Goal: Find contact information

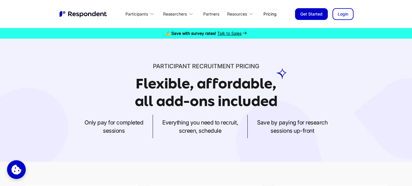
click at [229, 35] on span "Talk to Sales" at bounding box center [229, 33] width 24 height 5
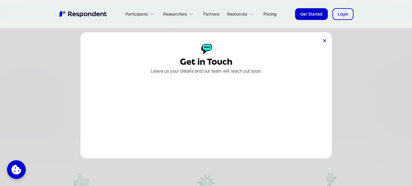
scroll to position [22, 0]
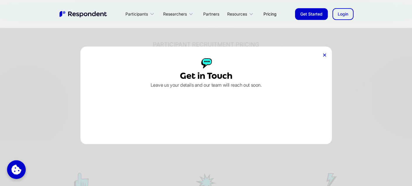
click at [322, 56] on div "Get in Touch Leave us your details and our team will reach out soon." at bounding box center [206, 95] width 252 height 97
click at [326, 56] on icon at bounding box center [324, 55] width 3 height 3
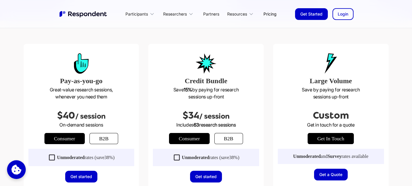
scroll to position [142, 0]
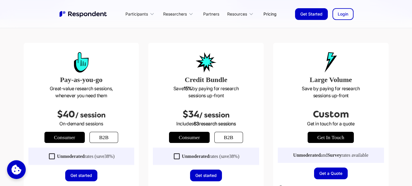
click at [332, 137] on link "get in touch" at bounding box center [331, 137] width 46 height 11
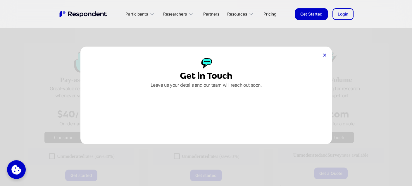
click at [326, 56] on icon at bounding box center [324, 55] width 3 height 3
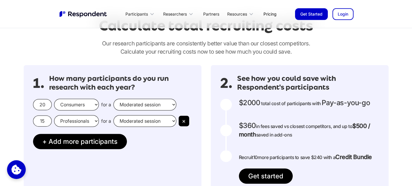
scroll to position [494, 0]
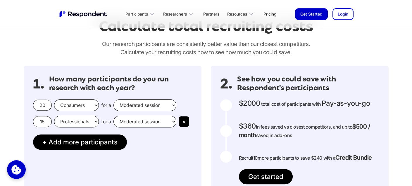
click at [80, 105] on select "Consumers Professionals" at bounding box center [76, 105] width 45 height 12
click at [157, 103] on select "Moderated session Unmoderated session" at bounding box center [145, 105] width 63 height 12
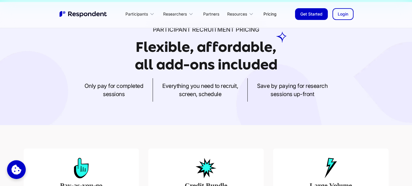
scroll to position [0, 0]
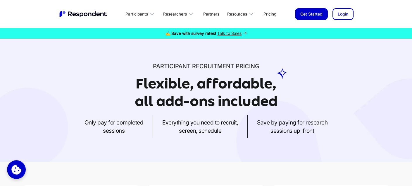
click at [304, 16] on link "Get Started" at bounding box center [311, 14] width 33 height 12
